Goal: Navigation & Orientation: Find specific page/section

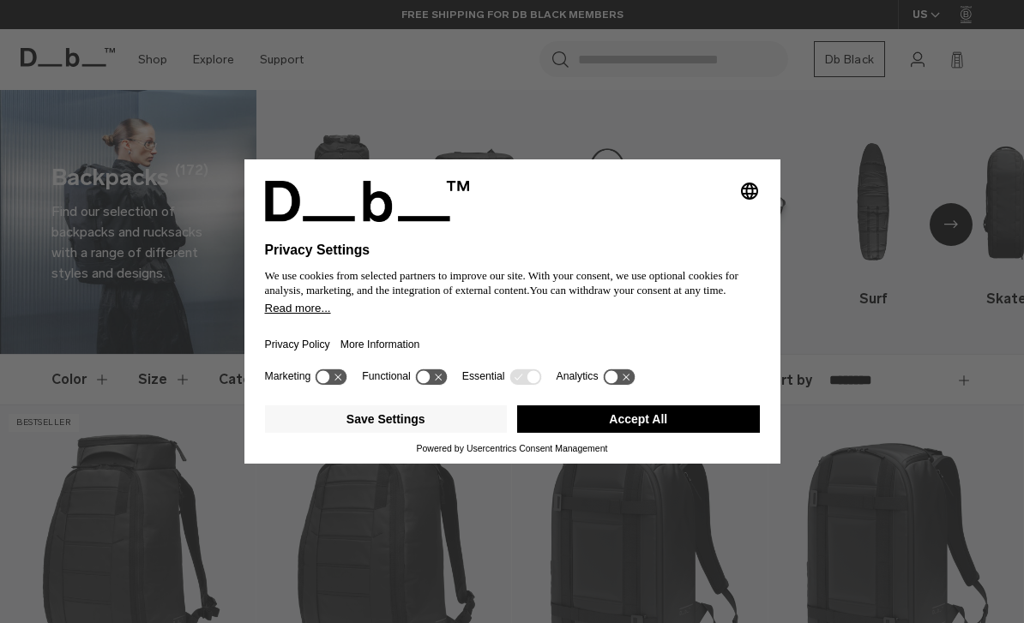
click at [603, 433] on button "Accept All" at bounding box center [638, 418] width 243 height 27
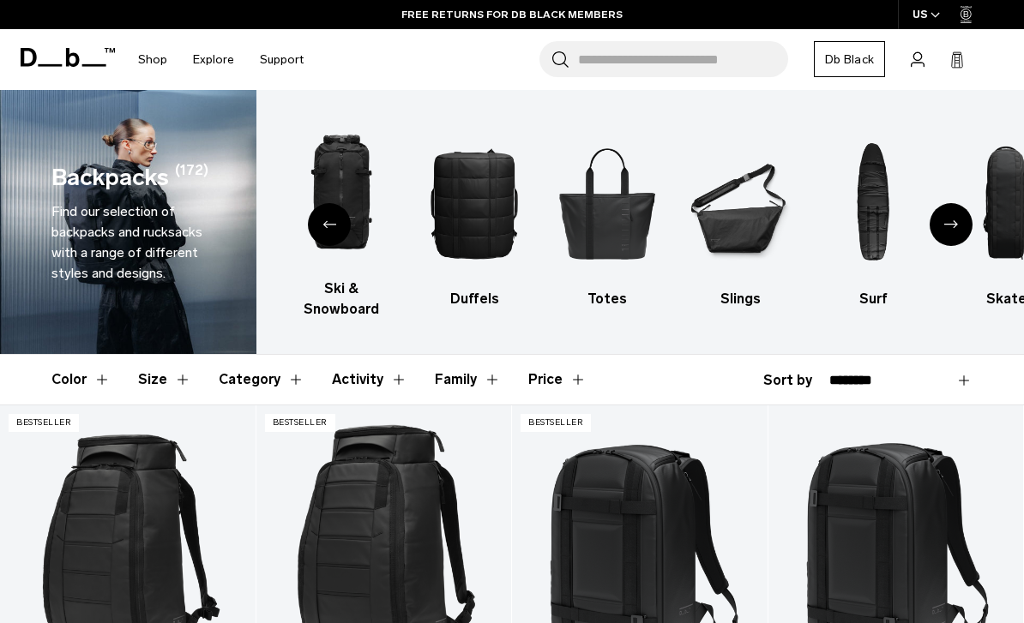
click at [946, 222] on icon "Next slide" at bounding box center [951, 224] width 14 height 8
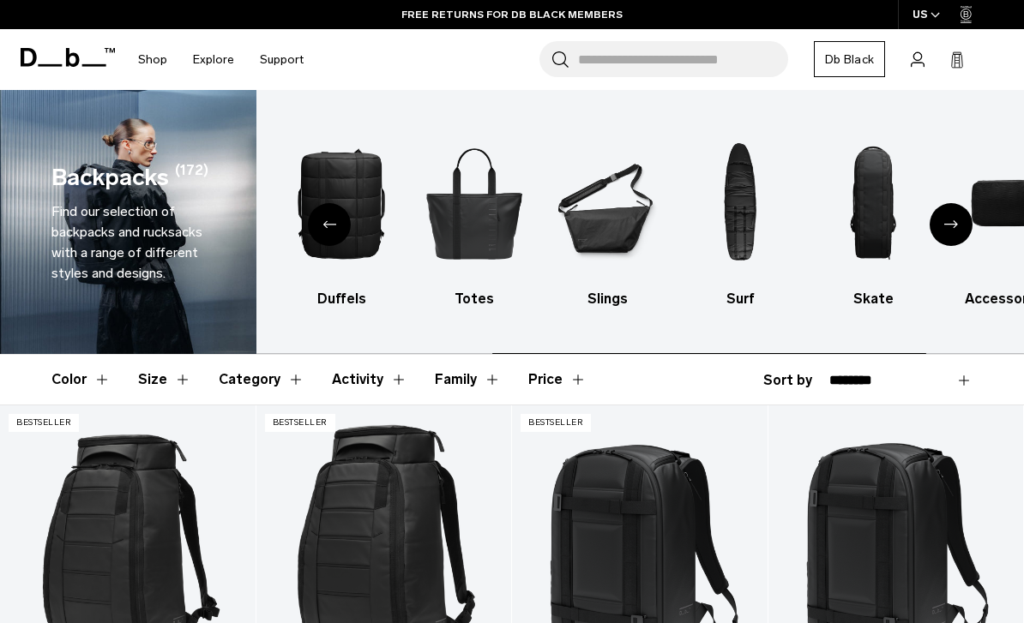
click at [946, 222] on icon "Next slide" at bounding box center [951, 224] width 14 height 8
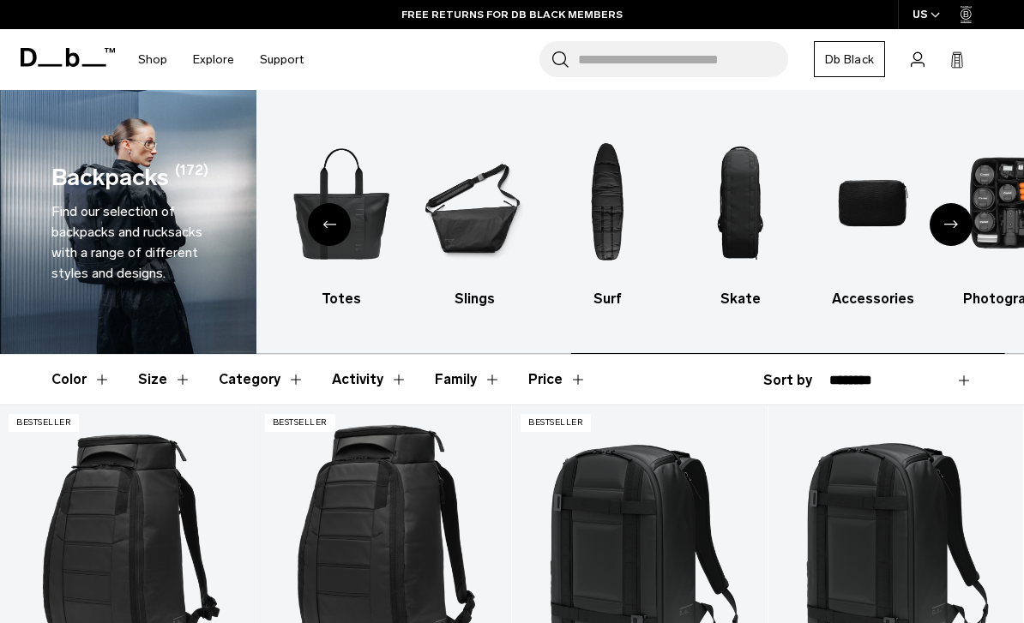
click at [946, 222] on icon "Next slide" at bounding box center [951, 224] width 14 height 8
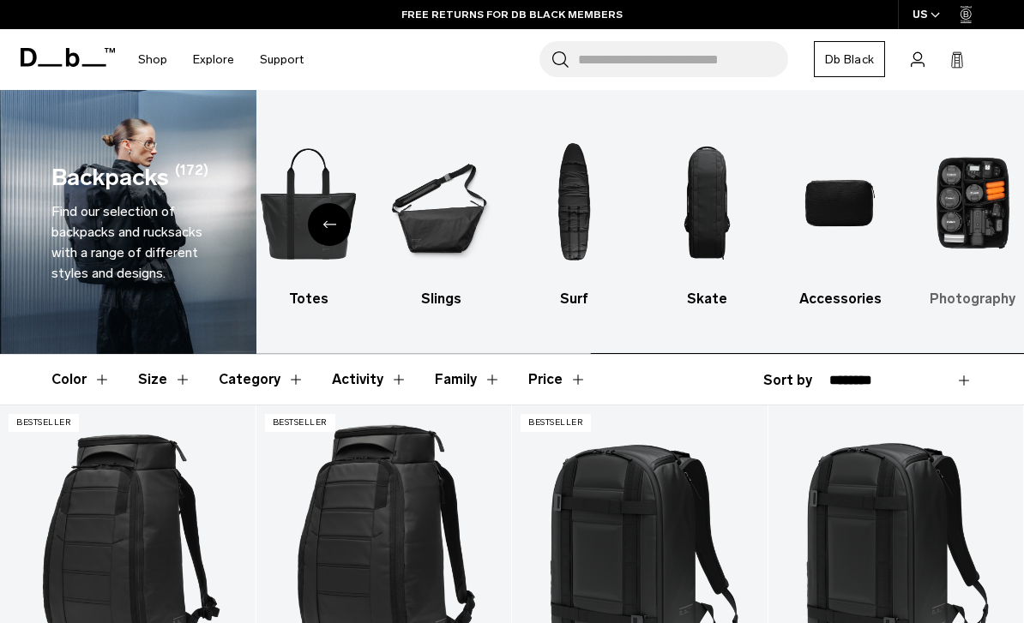
click at [946, 222] on img "10 / 10" at bounding box center [973, 203] width 103 height 154
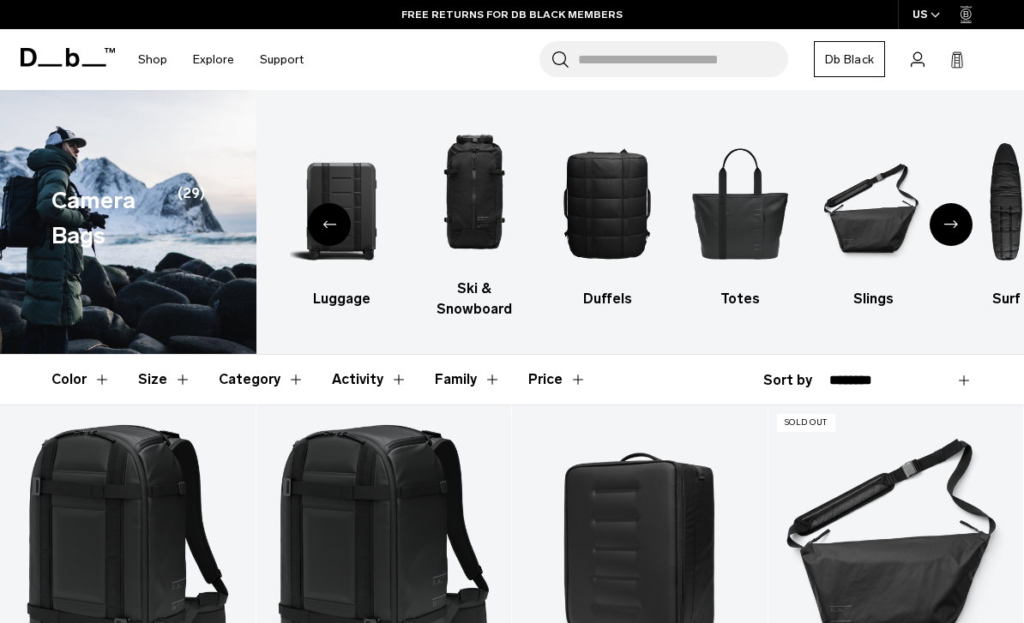
click at [938, 226] on div "Next slide" at bounding box center [950, 224] width 43 height 43
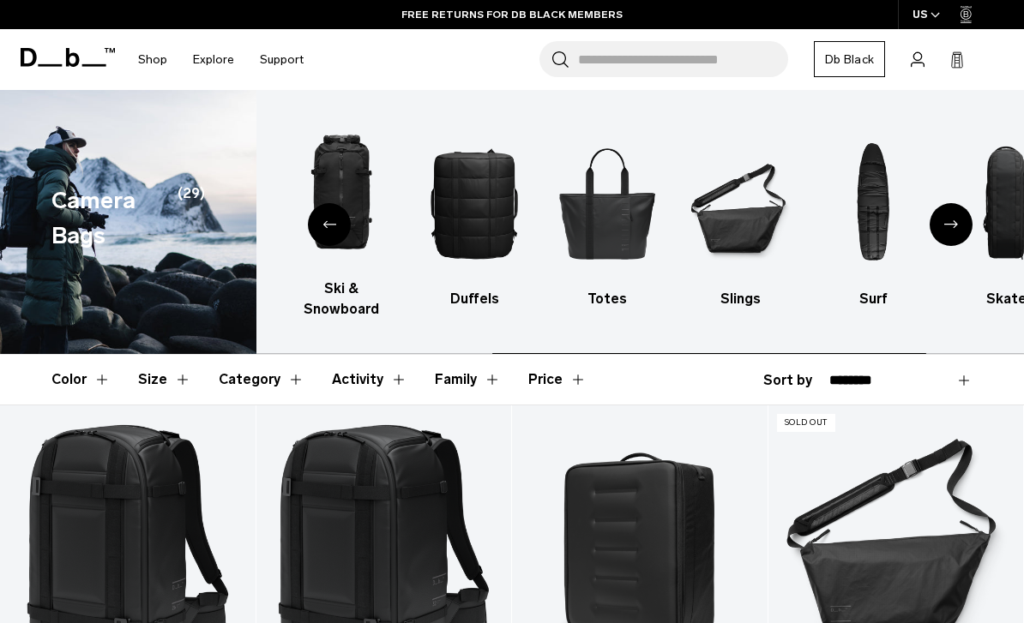
click at [938, 226] on div "Next slide" at bounding box center [950, 224] width 43 height 43
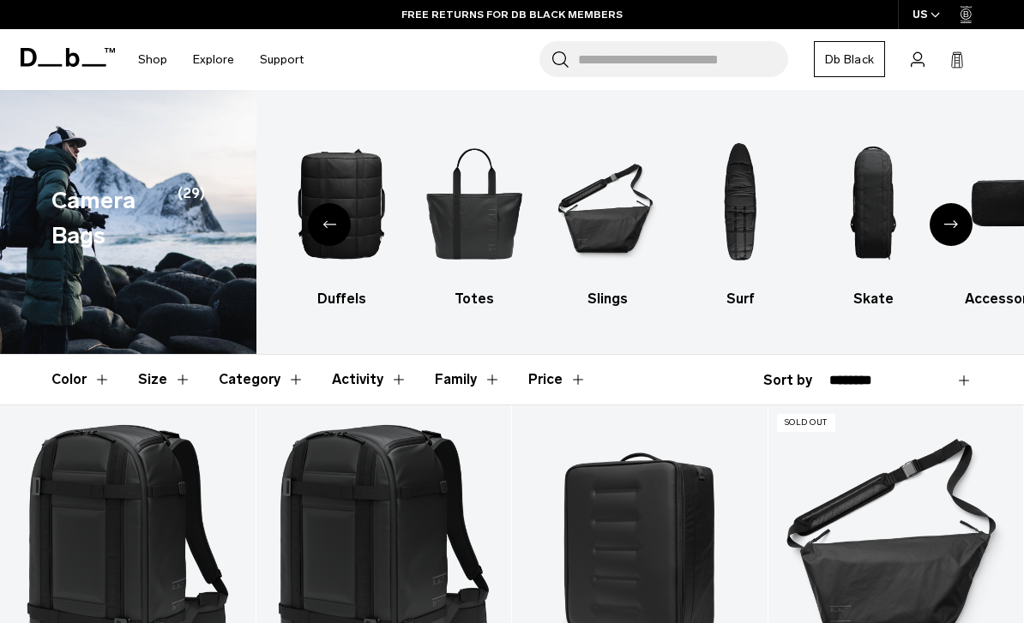
click at [938, 226] on div "Next slide" at bounding box center [950, 224] width 43 height 43
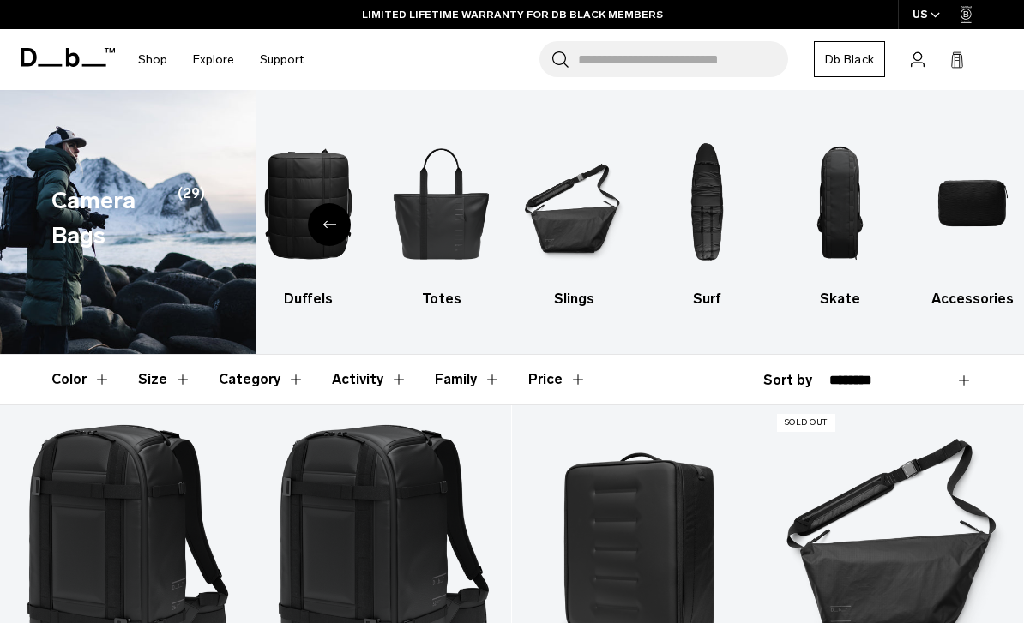
click at [330, 233] on div "Previous slide" at bounding box center [329, 224] width 43 height 43
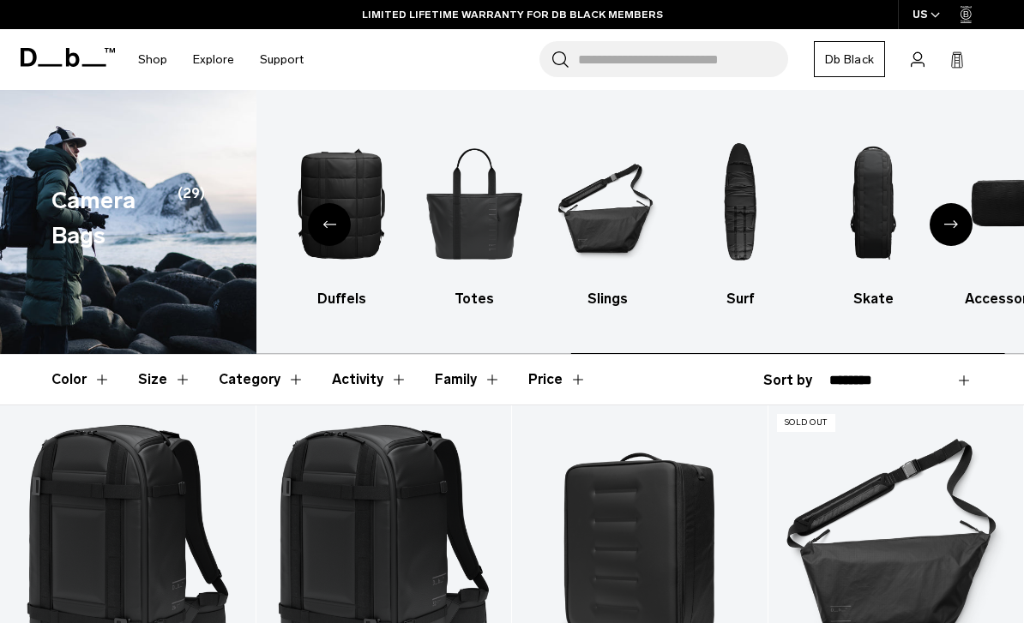
click at [330, 233] on div "Previous slide" at bounding box center [329, 224] width 43 height 43
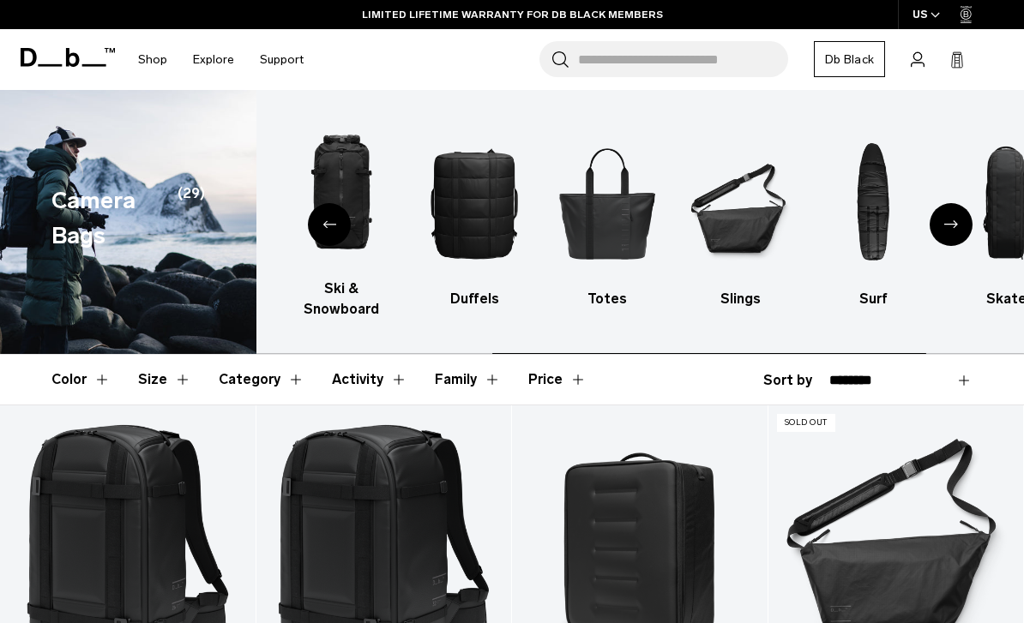
click at [330, 233] on div "Previous slide" at bounding box center [329, 224] width 43 height 43
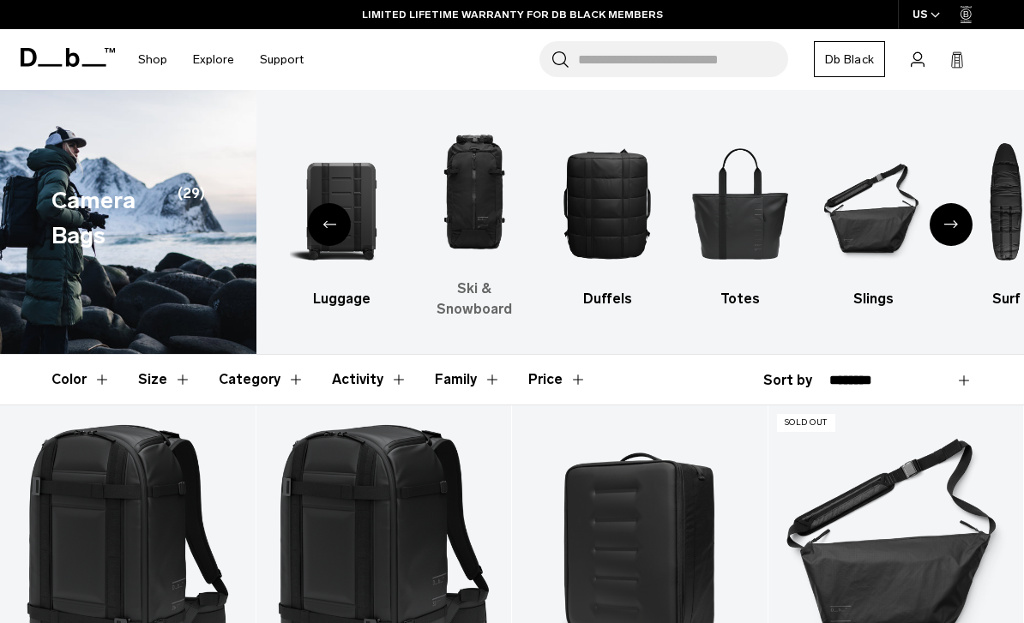
click at [489, 194] on img "4 / 10" at bounding box center [474, 193] width 103 height 154
